Goal: Information Seeking & Learning: Learn about a topic

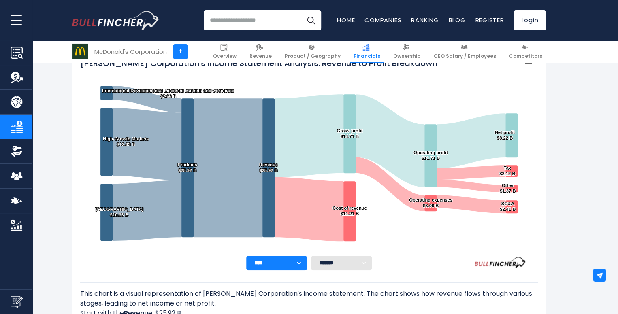
scroll to position [179, 0]
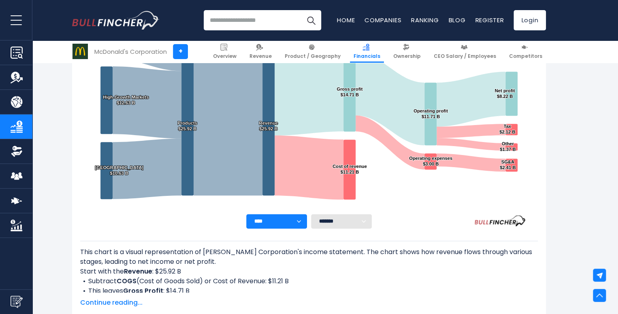
click at [301, 221] on select "**** **** **** **** **** ****" at bounding box center [276, 221] width 61 height 15
click at [364, 221] on select "******* ** ** ** **" at bounding box center [341, 221] width 61 height 15
click at [311, 214] on select "******* ** ** ** **" at bounding box center [341, 221] width 61 height 15
click at [363, 221] on select "******* ** ** ** **" at bounding box center [341, 221] width 61 height 15
select select "**"
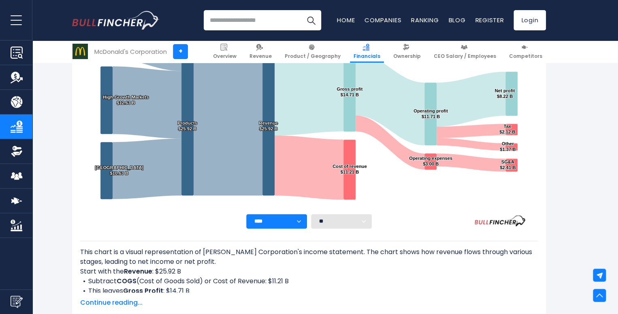
click at [311, 214] on select "******* ** ** ** **" at bounding box center [341, 221] width 61 height 15
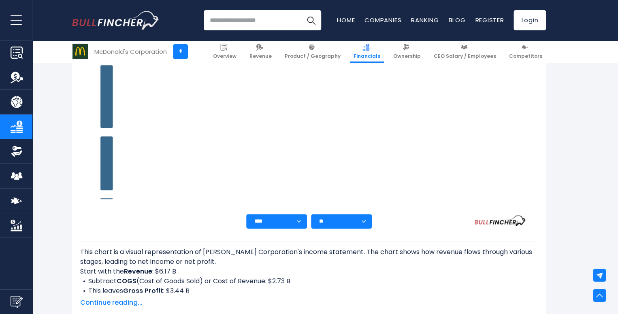
click at [366, 220] on select "******* ** ** ** **" at bounding box center [341, 221] width 61 height 15
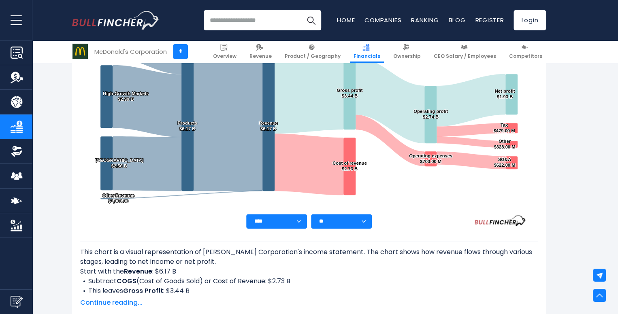
select select
click at [311, 214] on select "******* ** ** ** **" at bounding box center [341, 221] width 61 height 15
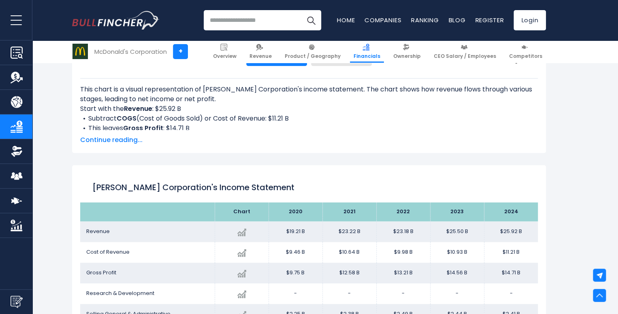
scroll to position [327, 0]
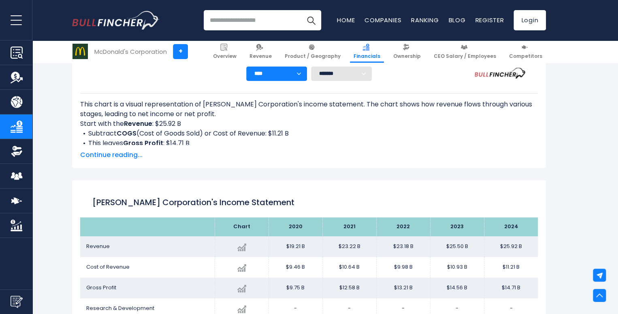
click at [125, 156] on span "Continue reading..." at bounding box center [308, 155] width 457 height 10
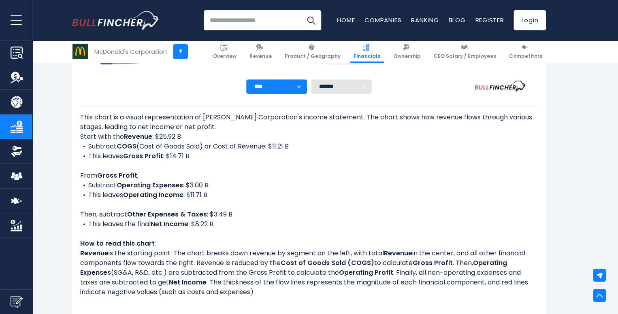
scroll to position [282, 0]
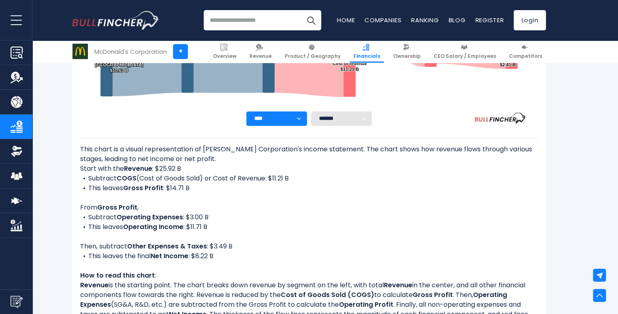
click at [156, 188] on b "Gross Profit" at bounding box center [143, 187] width 40 height 9
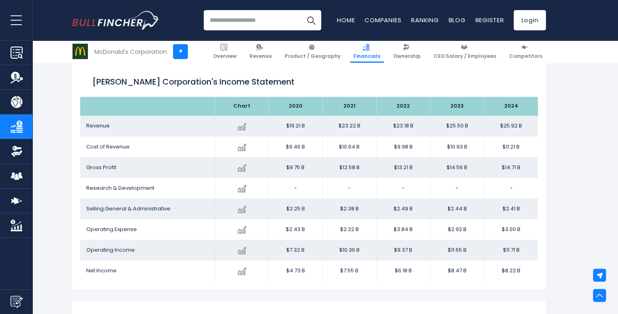
scroll to position [634, 0]
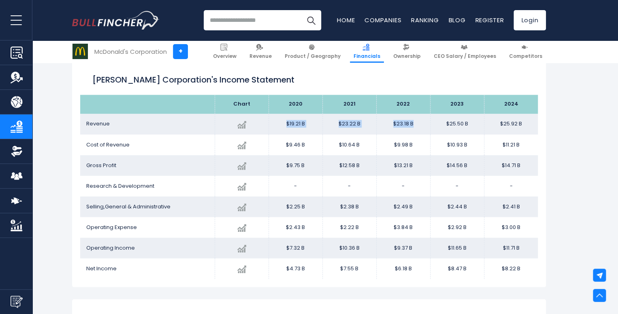
drag, startPoint x: 283, startPoint y: 122, endPoint x: 428, endPoint y: 120, distance: 145.8
click at [428, 120] on tr "Revenue Created with Highcharts 12.1.2 $25.92 B + 1.67% 2024 $19.21B ​ $19.21B …" at bounding box center [308, 124] width 457 height 21
click at [87, 107] on th at bounding box center [147, 104] width 134 height 19
click at [87, 102] on th at bounding box center [147, 104] width 134 height 19
click at [85, 104] on th at bounding box center [147, 104] width 134 height 19
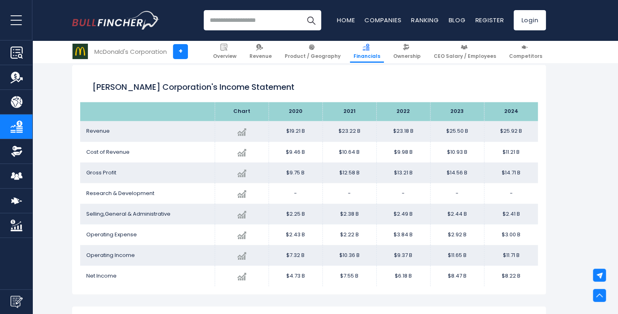
scroll to position [625, 0]
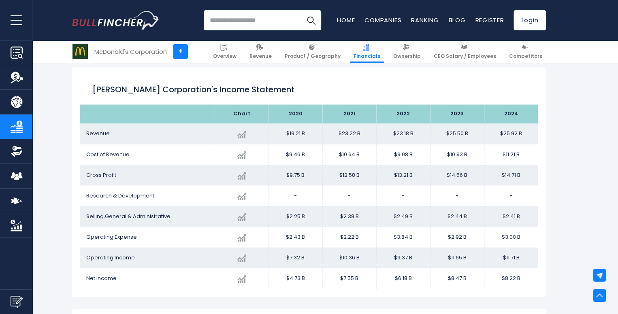
drag, startPoint x: 103, startPoint y: 115, endPoint x: 539, endPoint y: 275, distance: 464.3
click at [539, 275] on div "[PERSON_NAME] Corporation's Income Statement Chart" at bounding box center [309, 182] width 474 height 230
copy table
click at [161, 186] on td "Research & Development" at bounding box center [147, 195] width 134 height 21
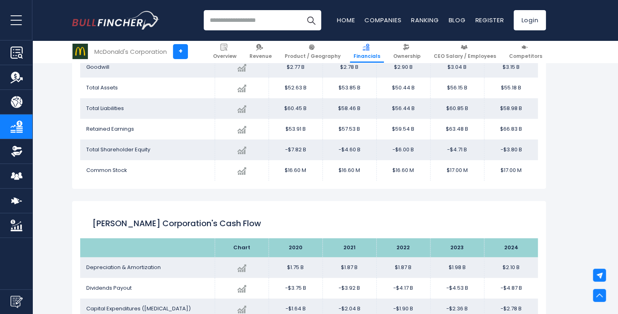
scroll to position [1027, 0]
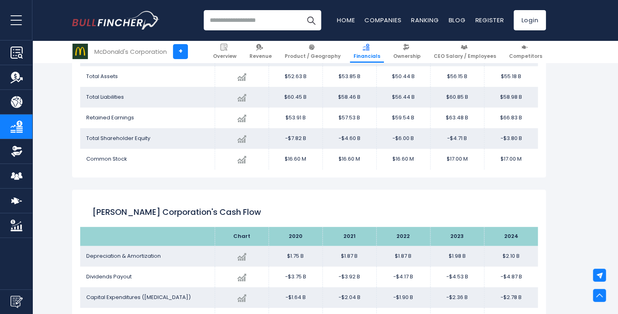
drag, startPoint x: 139, startPoint y: 121, endPoint x: 519, endPoint y: 160, distance: 382.1
click at [519, 160] on table "Chart 2020 2021" at bounding box center [308, 57] width 457 height 226
copy table "Chart 2020 2021 2022 2023 2024 Cash and Cash Equivalents Created with Highchart…"
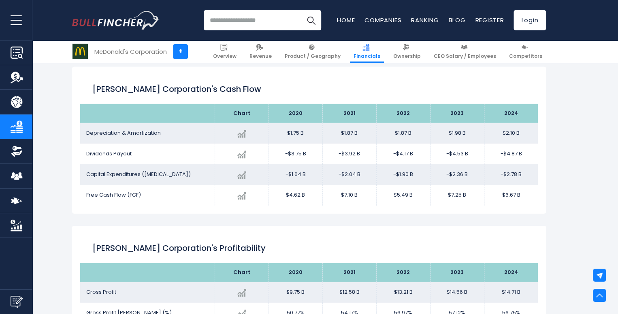
scroll to position [1162, 0]
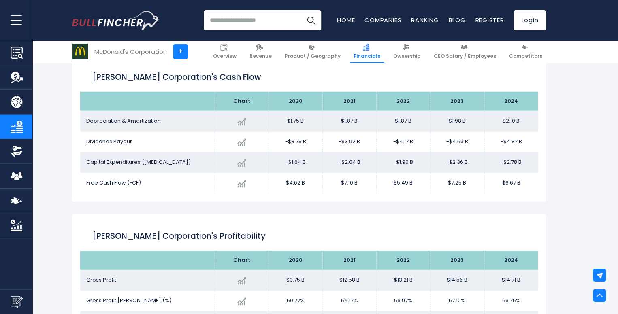
click at [203, 64] on div "[PERSON_NAME] Corporation's Cash flow" at bounding box center [308, 77] width 457 height 29
click at [207, 75] on h2 "[PERSON_NAME] Corporation's Cash flow" at bounding box center [308, 77] width 433 height 12
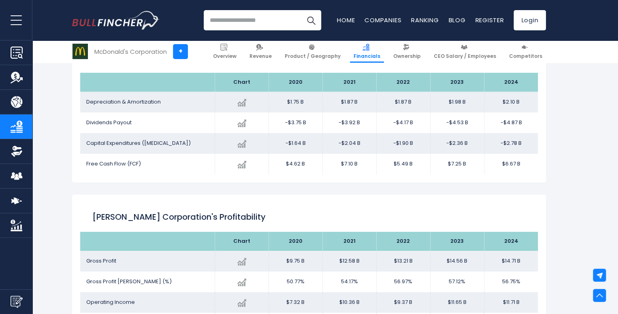
scroll to position [1174, 0]
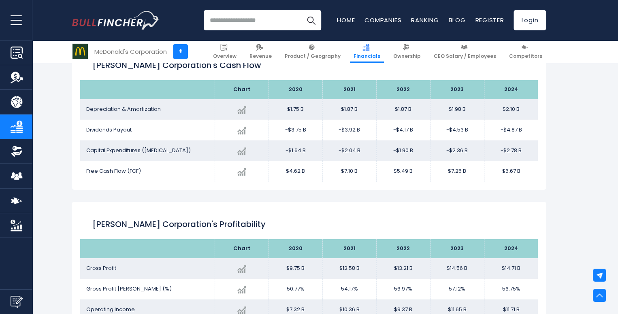
drag, startPoint x: 167, startPoint y: 86, endPoint x: 521, endPoint y: 170, distance: 363.6
click at [521, 170] on table "Chart 2020 2021" at bounding box center [308, 131] width 457 height 102
copy table "Chart 2020 2021 2022 2023 2024 Depreciation & Amortization Created with Highcha…"
click at [172, 227] on h2 "[PERSON_NAME] Corporation's Profitability" at bounding box center [308, 224] width 433 height 12
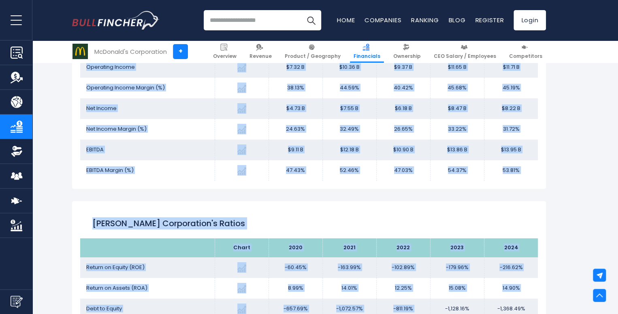
scroll to position [1445, 0]
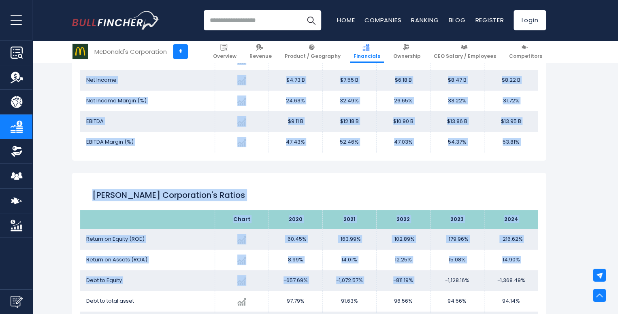
drag, startPoint x: 152, startPoint y: 133, endPoint x: 518, endPoint y: 143, distance: 366.1
click at [518, 143] on table "Chart 2020 2021" at bounding box center [308, 60] width 457 height 184
copy table "Chart 2020 2021 2022 2023 2024 Gross Profit Created with Highcharts 12.1.2 $14.…"
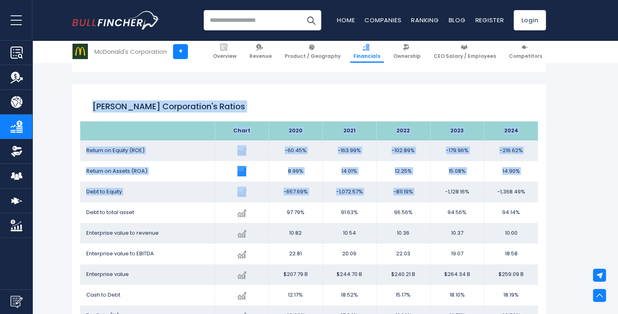
scroll to position [1577, 0]
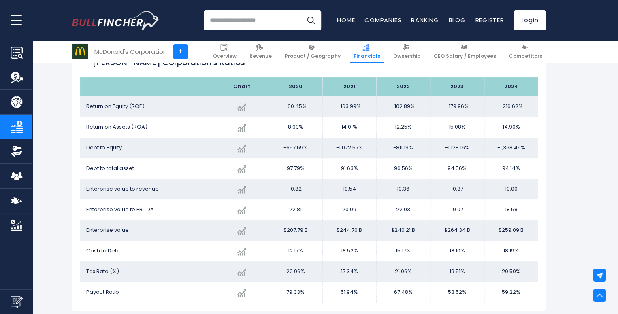
click at [161, 90] on th at bounding box center [147, 86] width 134 height 19
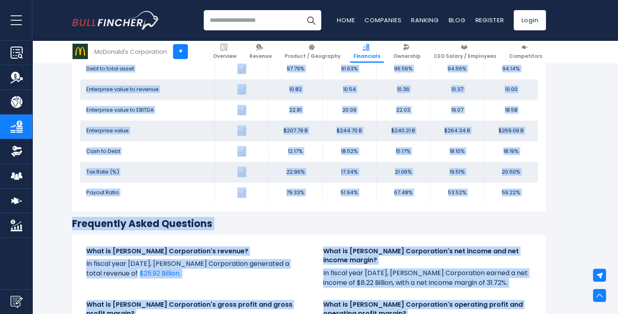
scroll to position [1709, 0]
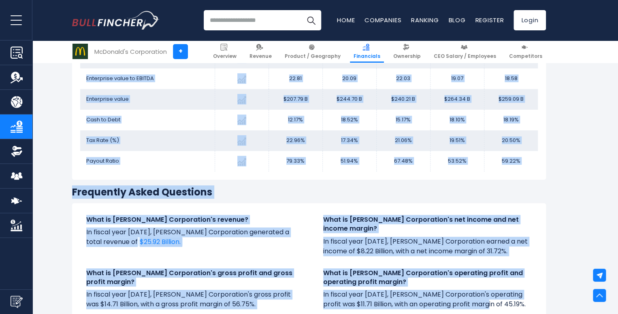
drag, startPoint x: 161, startPoint y: 90, endPoint x: 519, endPoint y: 160, distance: 364.2
click at [519, 160] on table "Chart 2020 2021" at bounding box center [308, 59] width 457 height 226
copy table "Chart 2020 2021 2022 2023 2024 Return on Equity ([PERSON_NAME]) Created with Hi…"
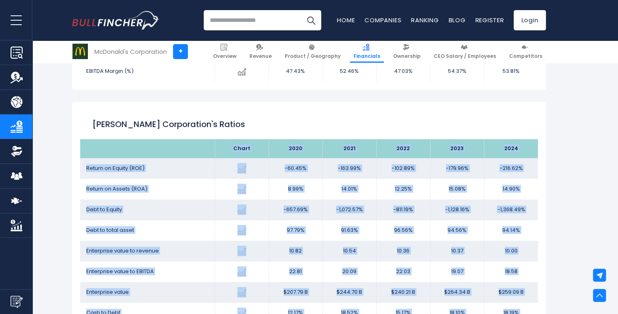
scroll to position [1516, 0]
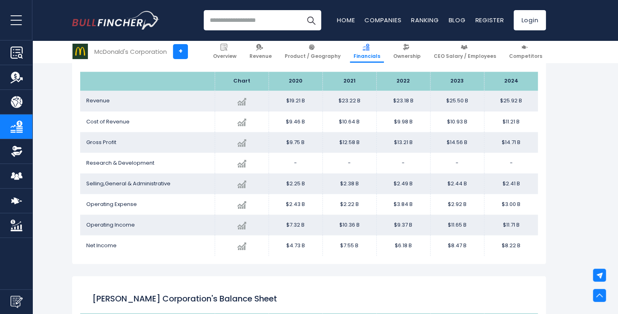
scroll to position [656, 0]
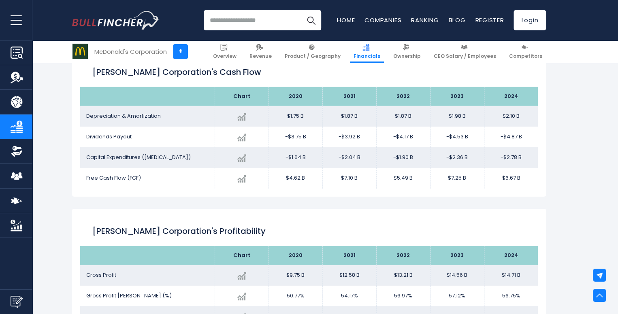
scroll to position [1144, 0]
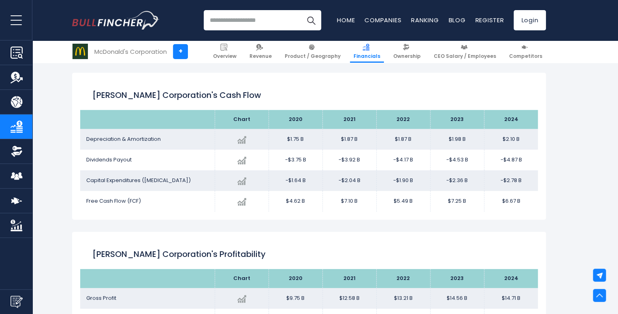
click at [578, 140] on div "[PERSON_NAME] Corporation + [PERSON_NAME] Corporation + Overview Revenue Produc…" at bounding box center [309, 96] width 618 height 2310
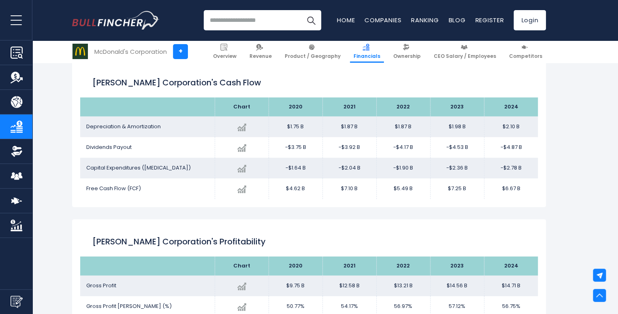
scroll to position [1156, 0]
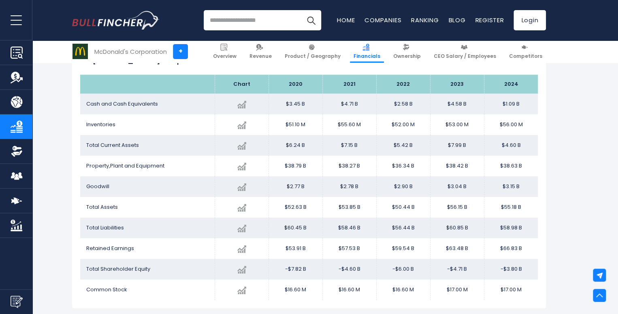
scroll to position [924, 0]
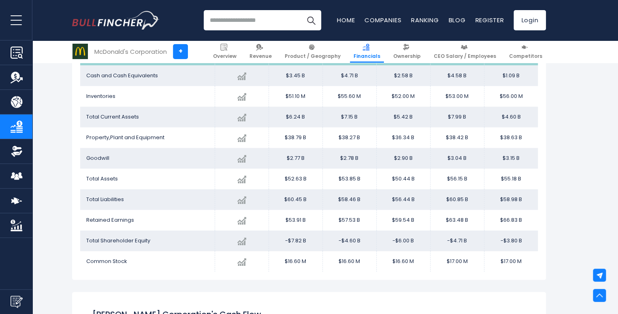
click at [47, 185] on div "[PERSON_NAME] Corporation + [PERSON_NAME] Corporation + Overview Revenue Produc…" at bounding box center [309, 316] width 618 height 2310
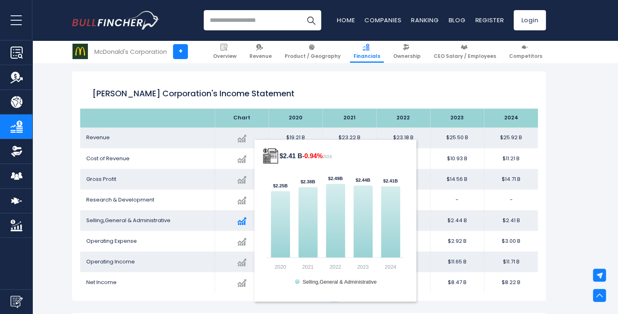
scroll to position [616, 0]
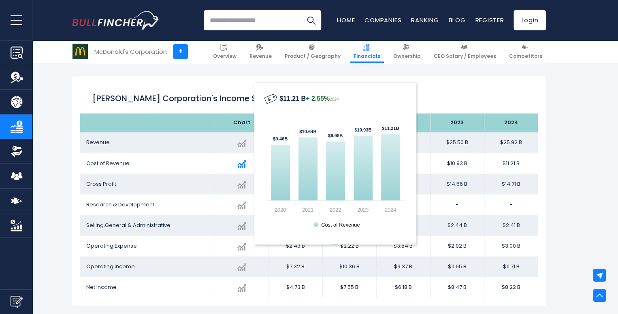
click at [325, 222] on text "Cost of Revenue" at bounding box center [340, 224] width 38 height 6
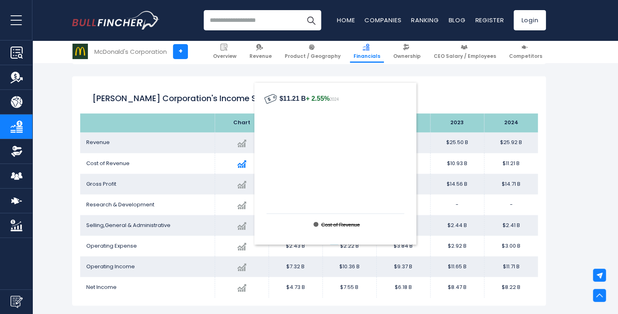
click at [317, 222] on rect "$11.21 B + 2.55% 2024" at bounding box center [315, 224] width 5 height 5
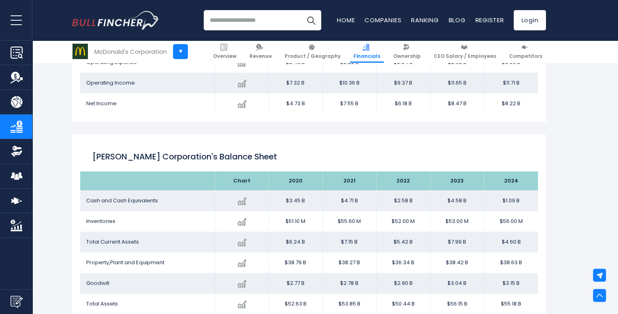
scroll to position [831, 0]
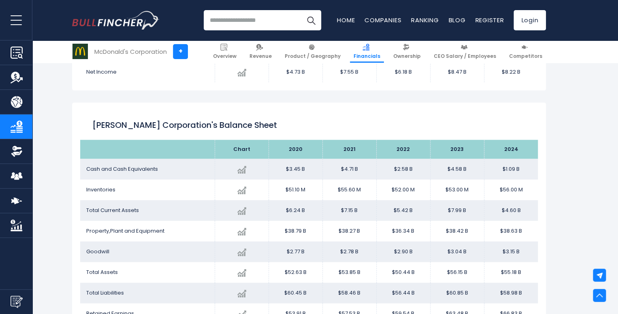
click at [226, 113] on div "[PERSON_NAME] Corporation's Balance Sheet" at bounding box center [308, 125] width 457 height 29
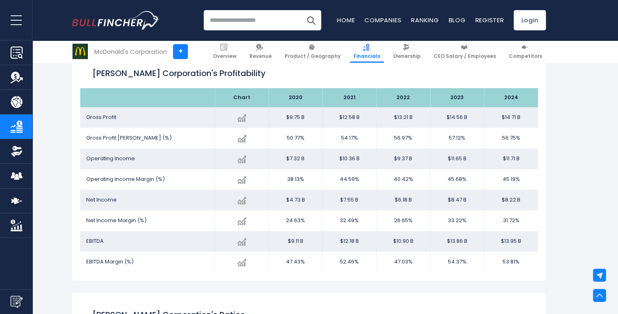
scroll to position [1313, 0]
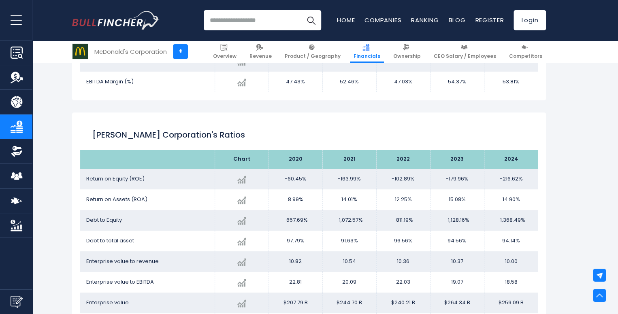
scroll to position [1503, 0]
